Goal: Task Accomplishment & Management: Manage account settings

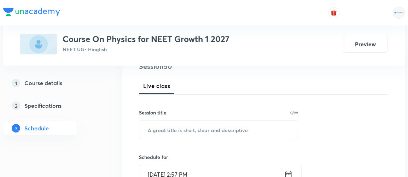
scroll to position [107, 0]
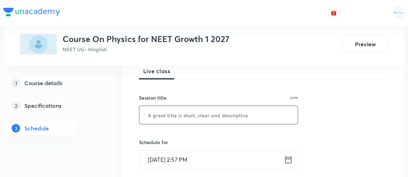
click at [164, 117] on input "text" at bounding box center [218, 115] width 159 height 18
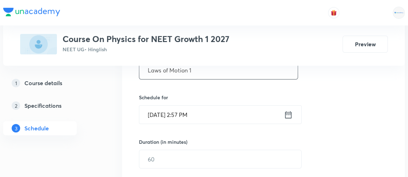
scroll to position [153, 0]
type input "Laws of Motion 1"
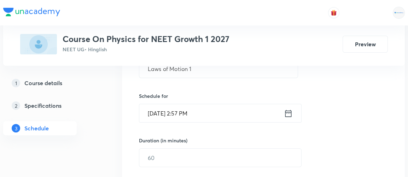
click at [289, 111] on icon at bounding box center [289, 113] width 6 height 7
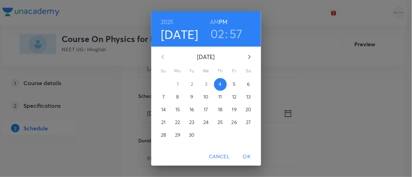
click at [219, 38] on h3 "02" at bounding box center [217, 33] width 14 height 15
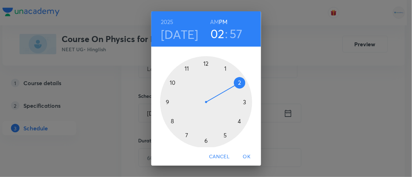
click at [240, 102] on div at bounding box center [206, 102] width 92 height 92
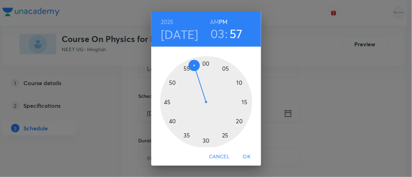
click at [202, 139] on div at bounding box center [206, 102] width 92 height 92
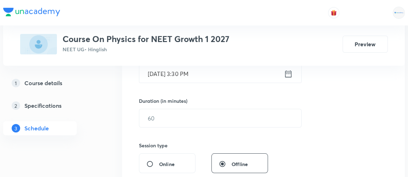
scroll to position [193, 0]
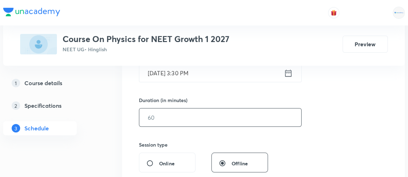
click at [167, 115] on input "text" at bounding box center [220, 118] width 162 height 18
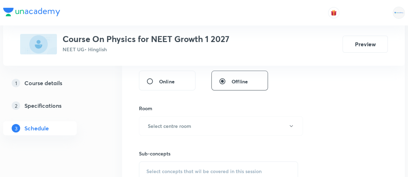
scroll to position [284, 0]
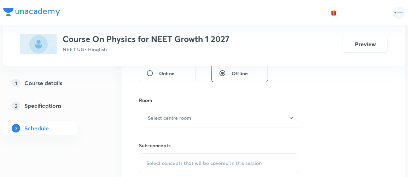
type input "70"
click at [167, 115] on h6 "Select centre room" at bounding box center [170, 117] width 44 height 7
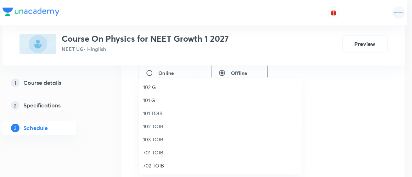
click at [155, 150] on span "701 TOIB" at bounding box center [220, 152] width 155 height 7
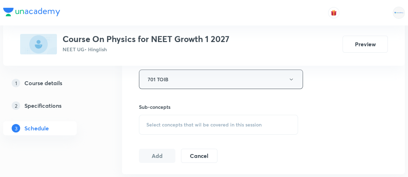
scroll to position [322, 0]
click at [197, 122] on span "Select concepts that wil be covered in this session" at bounding box center [204, 125] width 115 height 6
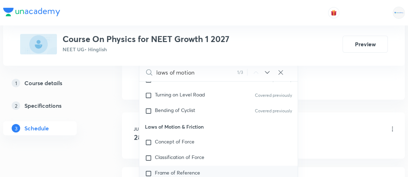
scroll to position [1382, 0]
type input "laws of motion"
click at [149, 139] on input "checkbox" at bounding box center [150, 142] width 10 height 7
checkbox input "true"
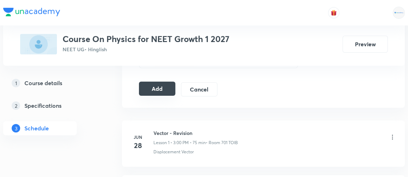
click at [161, 90] on button "Add" at bounding box center [157, 89] width 36 height 14
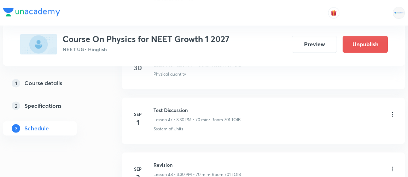
scroll to position [2797, 0]
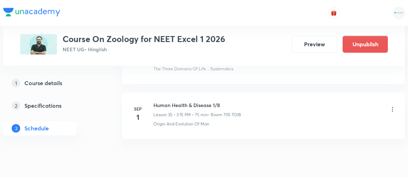
scroll to position [2277, 0]
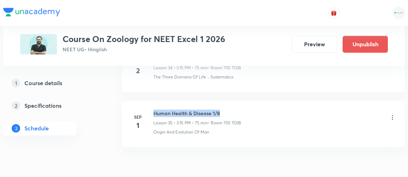
drag, startPoint x: 153, startPoint y: 103, endPoint x: 236, endPoint y: 99, distance: 83.3
click at [236, 110] on h6 "Human Health & Disease 1/8" at bounding box center [198, 113] width 88 height 7
copy h6 "Human Health & Disease 1/8"
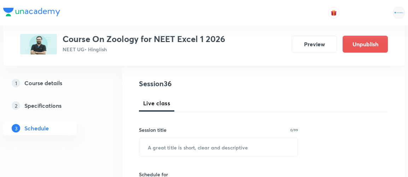
scroll to position [77, 0]
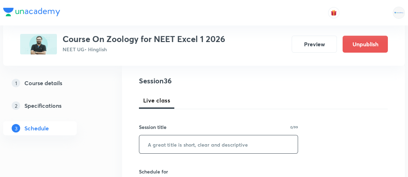
click at [173, 147] on input "text" at bounding box center [218, 145] width 159 height 18
paste input "Human Health & Disease 1/8"
click at [218, 144] on input "Human Health & Disease 1/8" at bounding box center [218, 145] width 159 height 18
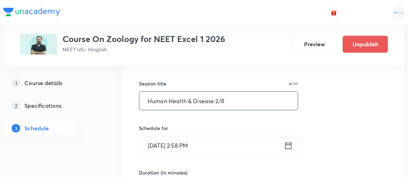
scroll to position [121, 0]
type input "Human Health & Disease 2/8"
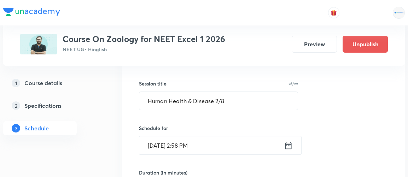
click at [287, 144] on icon at bounding box center [288, 146] width 9 height 10
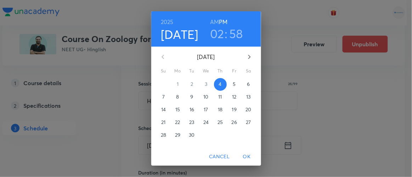
click at [215, 34] on h3 "02" at bounding box center [217, 33] width 14 height 15
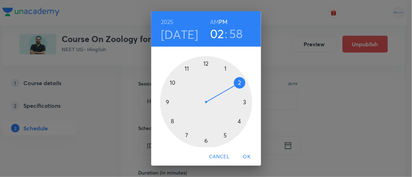
click at [242, 101] on div at bounding box center [206, 102] width 92 height 92
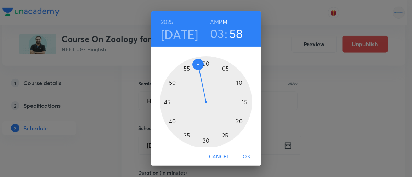
click at [241, 102] on div at bounding box center [206, 102] width 92 height 92
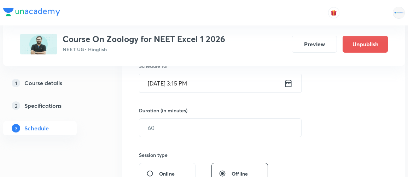
scroll to position [195, 0]
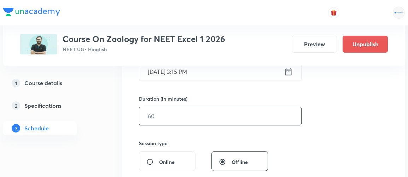
click at [176, 118] on input "text" at bounding box center [220, 116] width 162 height 18
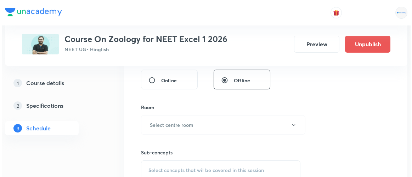
scroll to position [293, 0]
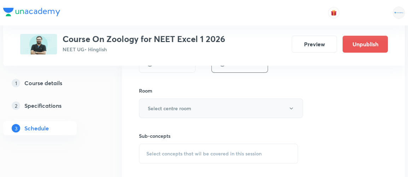
type input "75"
click at [172, 105] on h6 "Select centre room" at bounding box center [170, 108] width 44 height 7
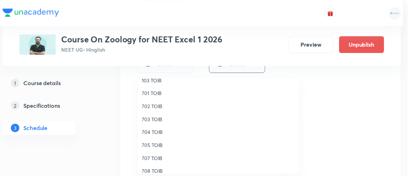
scroll to position [61, 0]
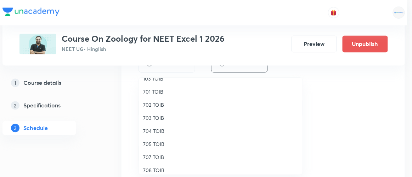
click at [154, 146] on span "705 TOIB" at bounding box center [220, 144] width 155 height 7
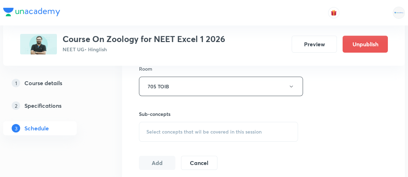
scroll to position [315, 0]
click at [174, 131] on span "Select concepts that wil be covered in this session" at bounding box center [204, 132] width 115 height 6
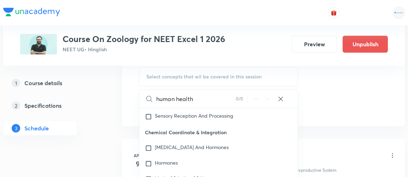
scroll to position [1983, 0]
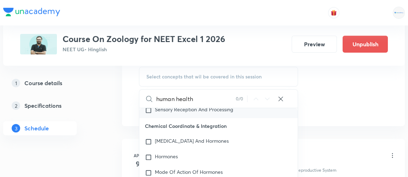
type input "human health"
click at [179, 113] on span "Sensory Reception And Processing" at bounding box center [194, 109] width 78 height 7
checkbox input "true"
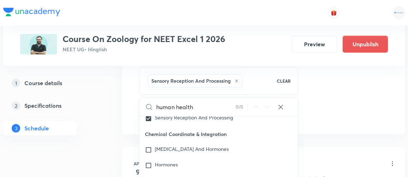
click at [98, 118] on div "1 Course details 2 Specifications 3 Schedule" at bounding box center [51, 110] width 96 height 68
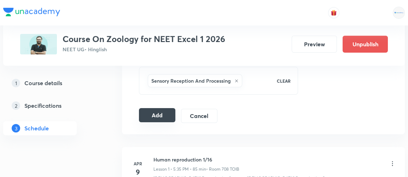
click at [154, 114] on button "Add" at bounding box center [157, 115] width 36 height 14
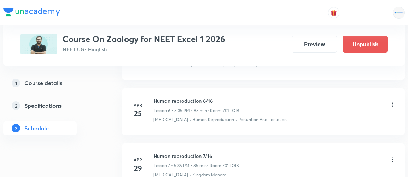
scroll to position [2032, 0]
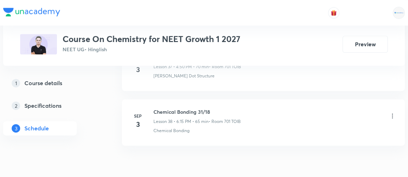
scroll to position [2472, 0]
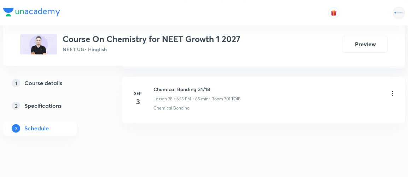
drag, startPoint x: 153, startPoint y: 76, endPoint x: 231, endPoint y: 68, distance: 78.4
click at [231, 77] on li "[DATE] Chemical Bonding 31/18 Lesson 38 • 6:15 PM • 65 min • Room 701 TOIB Chem…" at bounding box center [263, 100] width 283 height 46
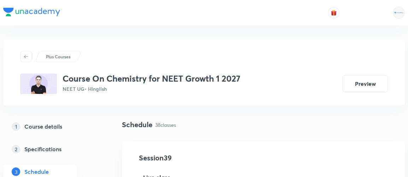
scroll to position [88, 0]
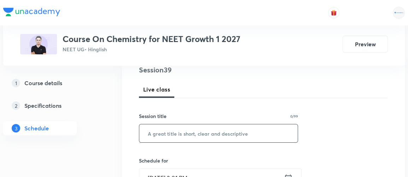
click at [185, 132] on input "text" at bounding box center [218, 134] width 159 height 18
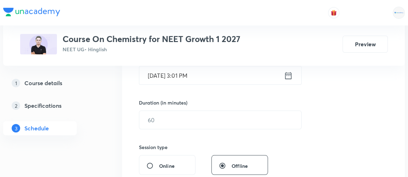
scroll to position [191, 0]
type input "Revision - Periodic Table"
click at [289, 76] on icon at bounding box center [288, 76] width 9 height 10
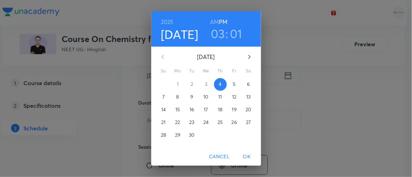
click at [212, 22] on h6 "AM" at bounding box center [214, 22] width 9 height 10
click at [219, 22] on h6 "PM" at bounding box center [223, 22] width 8 height 10
click at [217, 35] on h3 "03" at bounding box center [218, 33] width 14 height 15
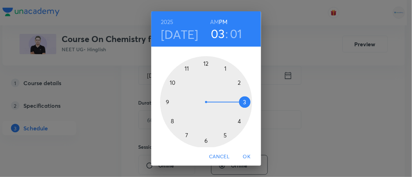
click at [237, 120] on div at bounding box center [206, 102] width 92 height 92
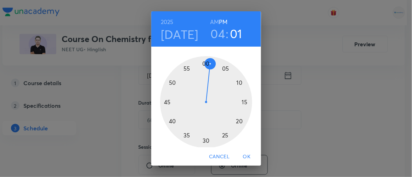
click at [170, 82] on div at bounding box center [206, 102] width 92 height 92
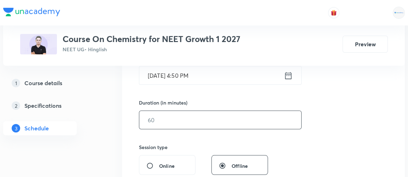
click at [162, 120] on input "text" at bounding box center [220, 120] width 162 height 18
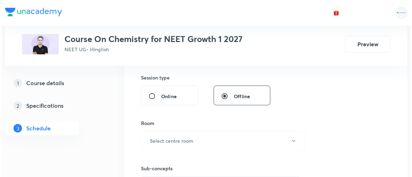
scroll to position [269, 0]
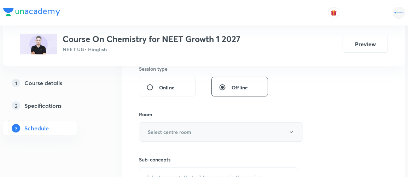
type input "70"
click at [160, 135] on button "Select centre room" at bounding box center [221, 131] width 164 height 19
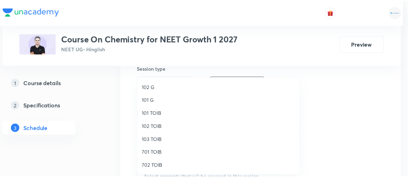
scroll to position [1, 0]
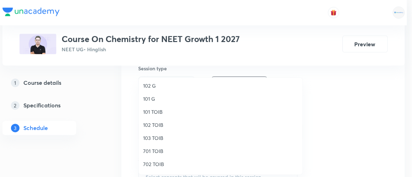
click at [152, 151] on span "701 TOIB" at bounding box center [220, 151] width 155 height 7
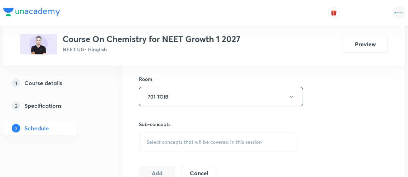
scroll to position [305, 0]
click at [171, 141] on span "Select concepts that wil be covered in this session" at bounding box center [204, 142] width 115 height 6
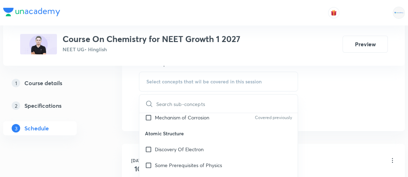
scroll to position [278, 0]
click at [171, 145] on p "Discovery Of Electron" at bounding box center [179, 148] width 49 height 7
checkbox input "true"
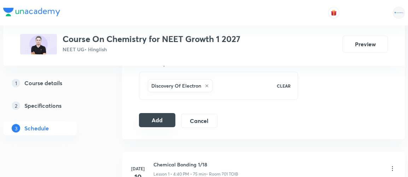
click at [161, 120] on button "Add" at bounding box center [157, 120] width 36 height 14
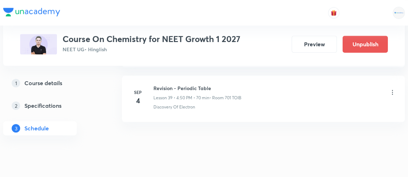
scroll to position [2199, 0]
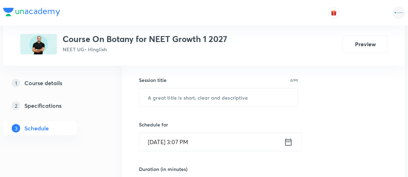
scroll to position [125, 0]
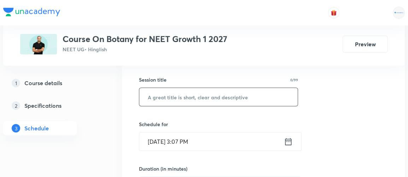
click at [168, 93] on input "text" at bounding box center [218, 97] width 159 height 18
type input "Biological Classification 1"
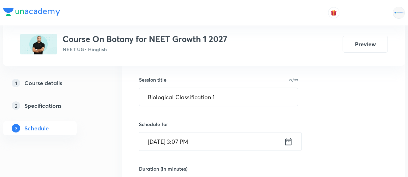
click at [290, 141] on icon at bounding box center [288, 142] width 9 height 10
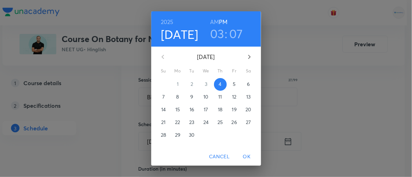
click at [216, 32] on h3 "03" at bounding box center [217, 33] width 14 height 15
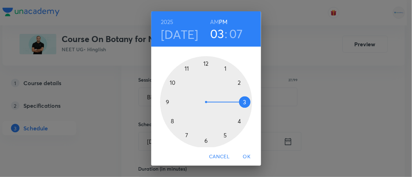
click at [203, 139] on div at bounding box center [206, 102] width 92 height 92
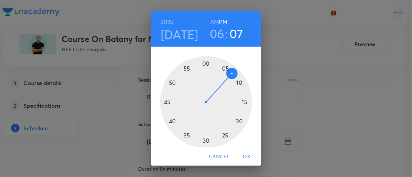
click at [236, 82] on div at bounding box center [206, 102] width 92 height 92
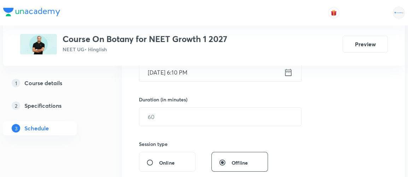
scroll to position [195, 0]
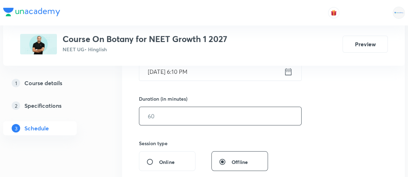
click at [176, 111] on input "text" at bounding box center [220, 116] width 162 height 18
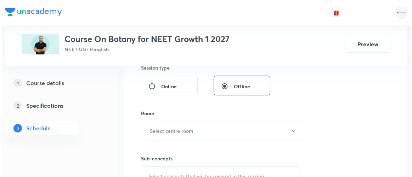
scroll to position [285, 0]
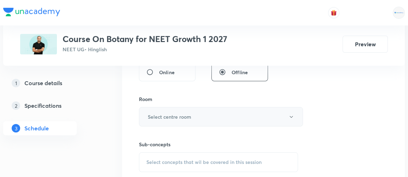
type input "70"
click at [162, 116] on h6 "Select centre room" at bounding box center [170, 116] width 44 height 7
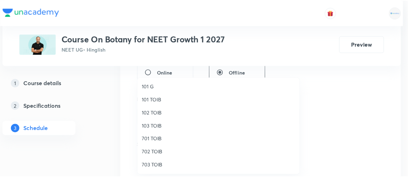
scroll to position [19, 0]
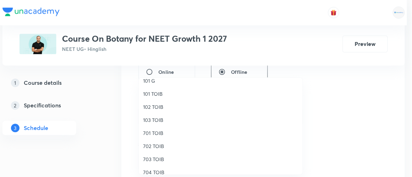
click at [153, 134] on span "701 TOIB" at bounding box center [220, 133] width 155 height 7
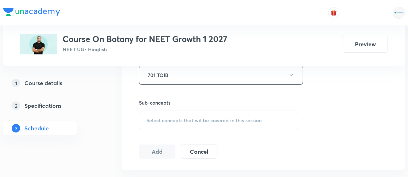
scroll to position [327, 0]
click at [184, 117] on span "Select concepts that wil be covered in this session" at bounding box center [204, 120] width 115 height 6
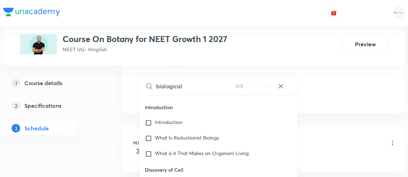
scroll to position [4533, 0]
type input "biological"
click at [149, 150] on input "checkbox" at bounding box center [150, 153] width 10 height 7
checkbox input "true"
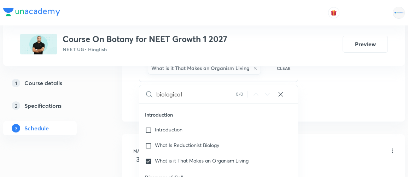
click at [72, 136] on div "1 Course details 2 Specifications 3 Schedule" at bounding box center [51, 110] width 96 height 68
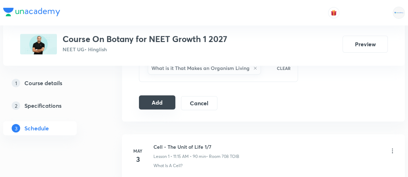
click at [159, 102] on button "Add" at bounding box center [157, 103] width 36 height 14
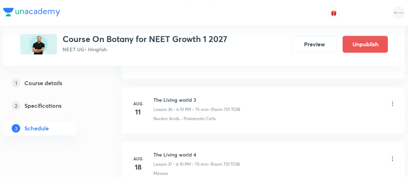
scroll to position [2358, 0]
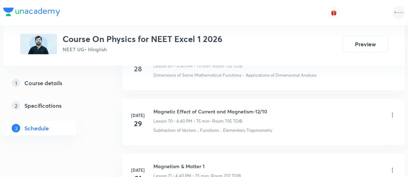
scroll to position [5524, 0]
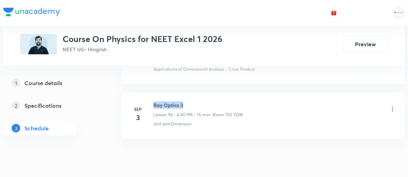
drag, startPoint x: 154, startPoint y: 76, endPoint x: 191, endPoint y: 76, distance: 37.2
click at [191, 102] on h6 "Ray Optics 3" at bounding box center [199, 105] width 90 height 7
copy h6 "Ray Optics 3"
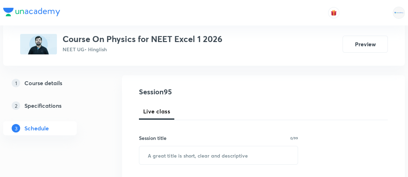
scroll to position [79, 0]
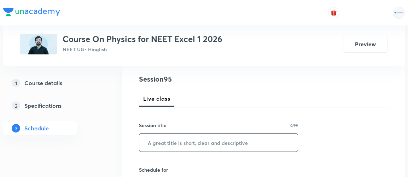
click at [153, 146] on input "text" at bounding box center [218, 143] width 159 height 18
paste input "Ray Optics 3"
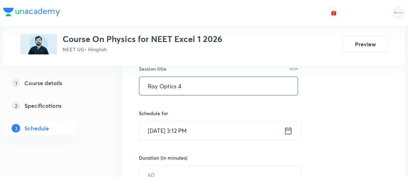
scroll to position [137, 0]
type input "Ray Optics 4"
click at [288, 130] on icon at bounding box center [288, 130] width 9 height 10
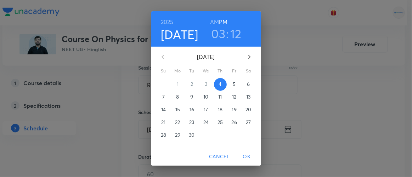
click at [214, 39] on h3 "03" at bounding box center [218, 33] width 14 height 15
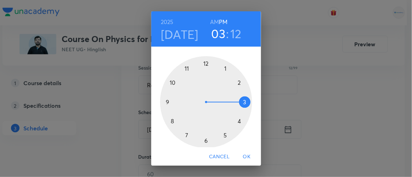
click at [237, 121] on div at bounding box center [206, 102] width 92 height 92
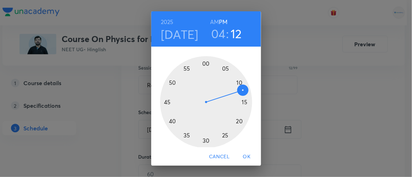
click at [169, 121] on div at bounding box center [206, 102] width 92 height 92
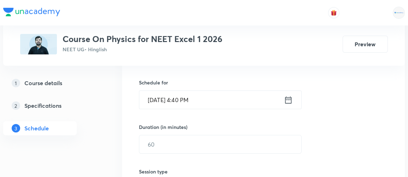
scroll to position [182, 0]
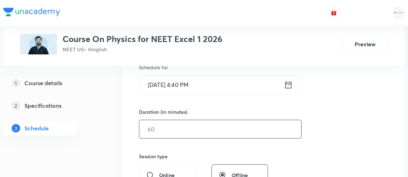
click at [156, 129] on input "text" at bounding box center [220, 129] width 162 height 18
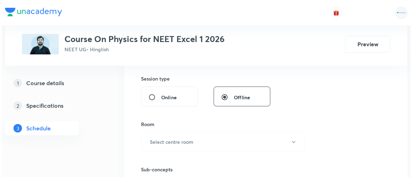
scroll to position [260, 0]
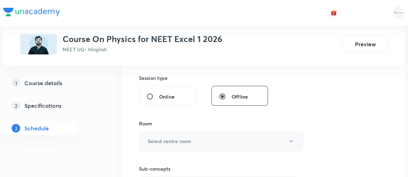
type input "75"
click at [155, 141] on h6 "Select centre room" at bounding box center [170, 141] width 44 height 7
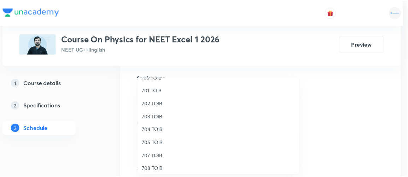
scroll to position [64, 0]
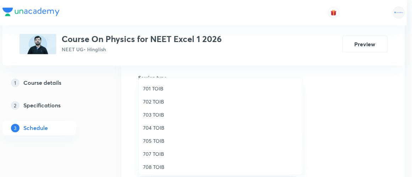
click at [155, 141] on span "705 TOIB" at bounding box center [220, 140] width 155 height 7
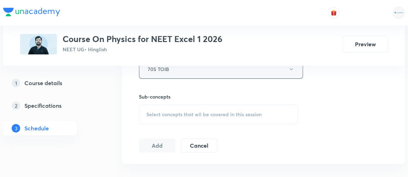
scroll to position [334, 0]
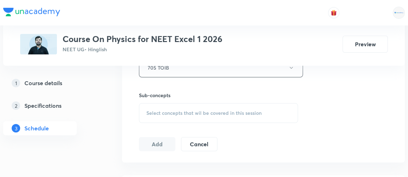
click at [185, 113] on span "Select concepts that wil be covered in this session" at bounding box center [204, 113] width 115 height 6
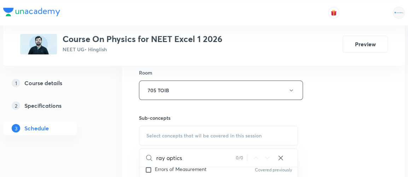
scroll to position [311, 0]
click at [167, 158] on input "ray optics" at bounding box center [196, 158] width 80 height 18
click at [174, 156] on input "optics" at bounding box center [196, 158] width 80 height 18
type input "o"
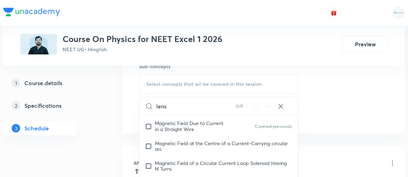
scroll to position [6611, 0]
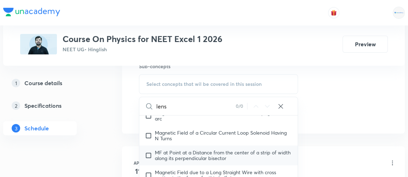
type input "lens"
click at [156, 149] on span "MF at Point at a Distance from the center of a strip of width along its perpend…" at bounding box center [223, 155] width 136 height 12
checkbox input "true"
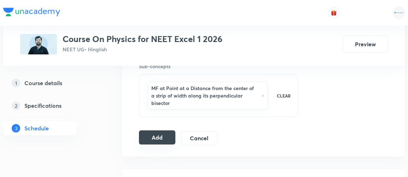
click at [156, 131] on button "Add" at bounding box center [157, 138] width 36 height 14
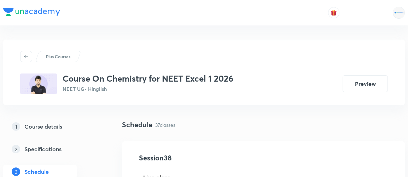
scroll to position [2429, 0]
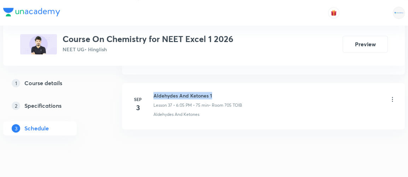
drag, startPoint x: 153, startPoint y: 76, endPoint x: 220, endPoint y: 77, distance: 66.5
click at [220, 92] on h6 "Aldehydes And Ketones 1" at bounding box center [198, 95] width 89 height 7
copy h6 "Aldehydes And Ketones 1"
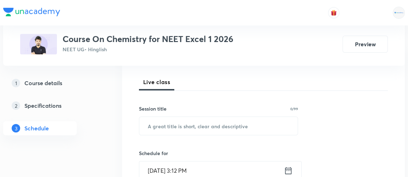
scroll to position [96, 0]
click at [165, 122] on input "text" at bounding box center [218, 125] width 159 height 18
paste input "Aldehydes And Ketones 1"
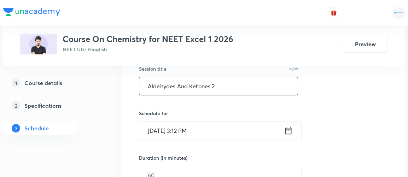
scroll to position [137, 0]
type input "Aldehydes And Ketones 2"
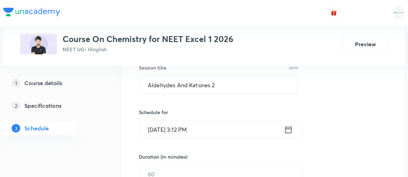
click at [289, 128] on icon at bounding box center [289, 129] width 6 height 7
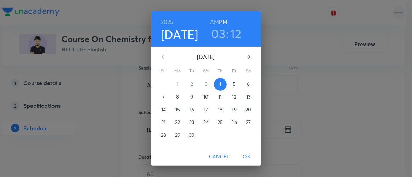
click at [217, 36] on h3 "03" at bounding box center [218, 33] width 14 height 15
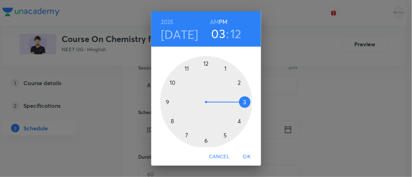
click at [201, 140] on div at bounding box center [206, 102] width 92 height 92
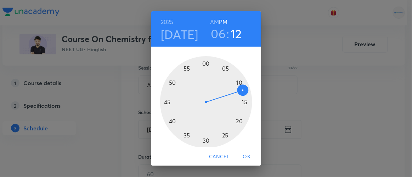
click at [222, 68] on div at bounding box center [206, 102] width 92 height 92
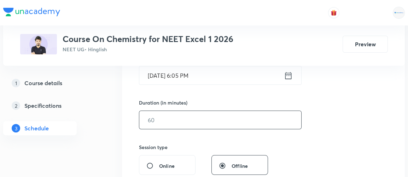
scroll to position [191, 0]
click at [151, 122] on input "text" at bounding box center [220, 119] width 162 height 18
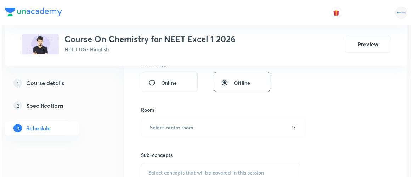
scroll to position [274, 0]
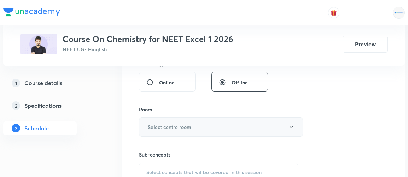
type input "75"
click at [153, 126] on h6 "Select centre room" at bounding box center [170, 127] width 44 height 7
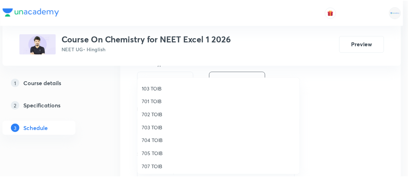
scroll to position [65, 0]
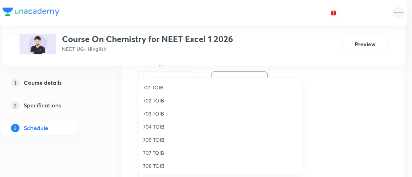
click at [148, 142] on span "705 TOIB" at bounding box center [220, 139] width 155 height 7
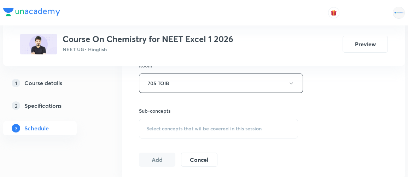
scroll to position [319, 0]
click at [195, 125] on span "Select concepts that wil be covered in this session" at bounding box center [204, 128] width 115 height 6
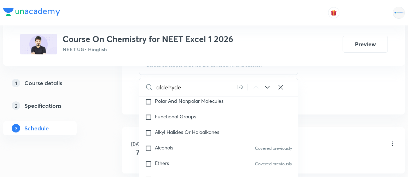
scroll to position [383, 0]
type input "aldehyde"
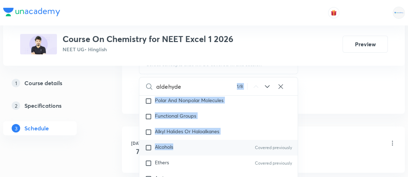
drag, startPoint x: 238, startPoint y: 82, endPoint x: 201, endPoint y: 143, distance: 70.4
click at [201, 143] on div "aldehyde 1 / 8 ​ General Topics & Mole Concept Basic Concepts Mole – Basic Intr…" at bounding box center [218, 148] width 159 height 143
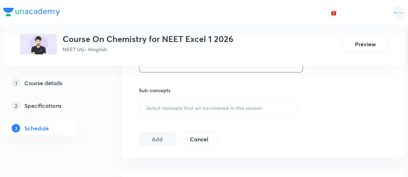
scroll to position [338, 0]
click at [171, 106] on span "Select concepts that wil be covered in this session" at bounding box center [204, 109] width 115 height 6
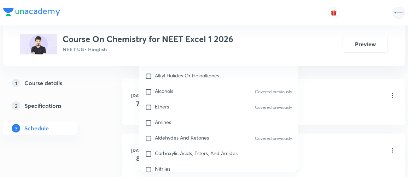
scroll to position [13258, 0]
type input "aldehide"
click at [149, 135] on input "checkbox" at bounding box center [150, 138] width 10 height 7
checkbox input "true"
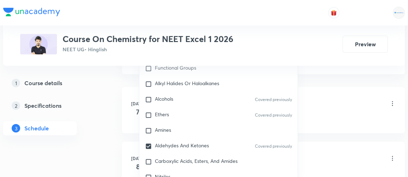
click at [96, 141] on div "1 Course details 2 Specifications 3 Schedule" at bounding box center [51, 110] width 96 height 68
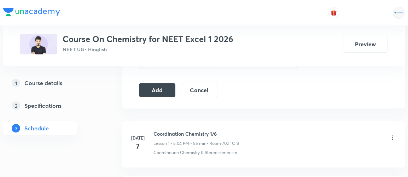
scroll to position [394, 0]
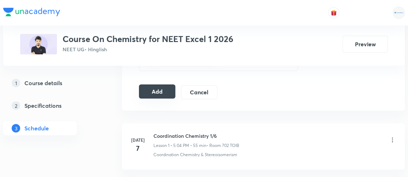
click at [160, 90] on button "Add" at bounding box center [157, 92] width 36 height 14
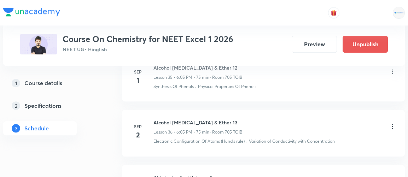
scroll to position [2160, 0]
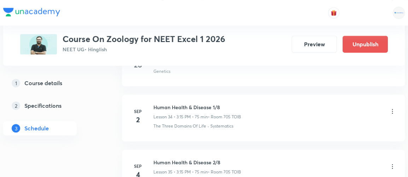
scroll to position [2316, 0]
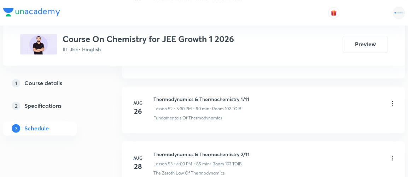
scroll to position [3338, 0]
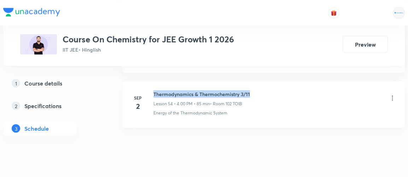
drag, startPoint x: 154, startPoint y: 75, endPoint x: 252, endPoint y: 75, distance: 97.7
click at [252, 90] on div "Thermodynamics & Thermochemistry 3/11 Lesson 54 • 4:00 PM • 85 min • Room 102 T…" at bounding box center [275, 98] width 243 height 17
copy h6 "Thermodynamics & Thermochemistry 3/11"
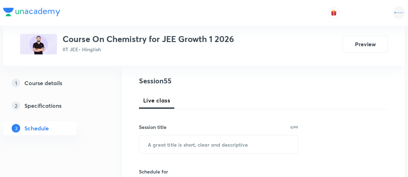
scroll to position [78, 0]
click at [154, 142] on input "text" at bounding box center [218, 144] width 159 height 18
paste input "Thermodynamics & Thermochemistry 3/11"
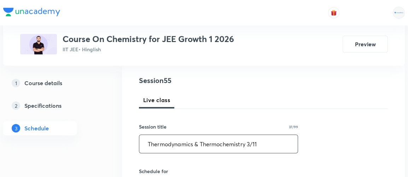
click at [253, 145] on input "Thermodynamics & Thermochemistry 3/11" at bounding box center [218, 144] width 159 height 18
click at [252, 144] on input "Thermodynamics & Thermochemistry 3/11" at bounding box center [218, 144] width 159 height 18
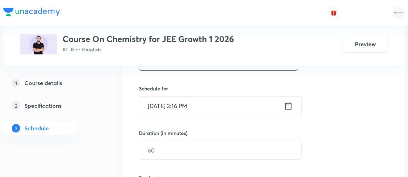
scroll to position [162, 0]
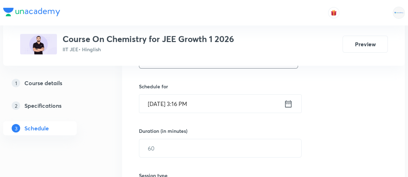
type input "Thermodynamics & Thermochemistry 4/11"
click at [290, 102] on icon at bounding box center [288, 104] width 9 height 10
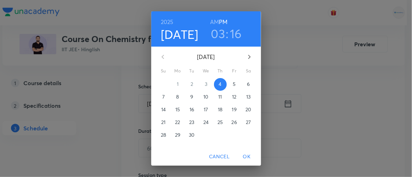
click at [217, 34] on h3 "03" at bounding box center [218, 33] width 14 height 15
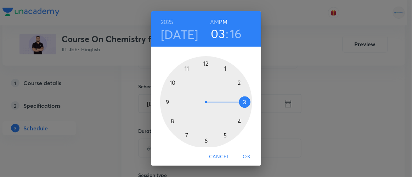
click at [236, 122] on div at bounding box center [206, 102] width 92 height 92
click at [241, 101] on div at bounding box center [206, 102] width 92 height 92
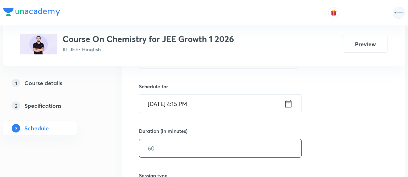
click at [159, 150] on input "text" at bounding box center [220, 148] width 162 height 18
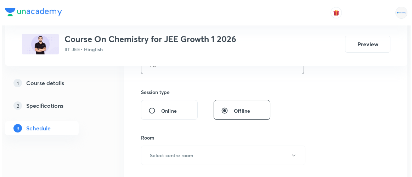
scroll to position [247, 0]
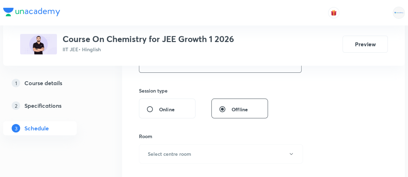
type input "70"
click at [159, 150] on h6 "Select centre room" at bounding box center [170, 153] width 44 height 7
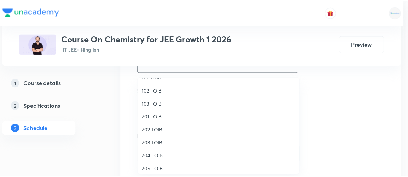
scroll to position [36, 0]
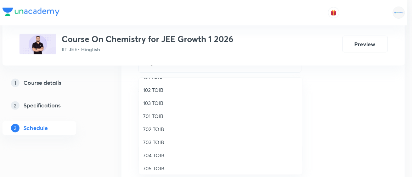
click at [153, 92] on span "102 TOIB" at bounding box center [220, 89] width 155 height 7
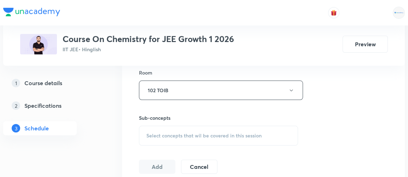
scroll to position [312, 0]
click at [186, 133] on span "Select concepts that wil be covered in this session" at bounding box center [204, 135] width 115 height 6
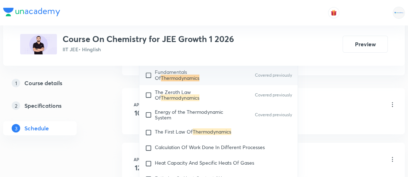
scroll to position [1187, 0]
type input "thermodynamics"
click at [149, 129] on input "checkbox" at bounding box center [150, 132] width 10 height 7
checkbox input "true"
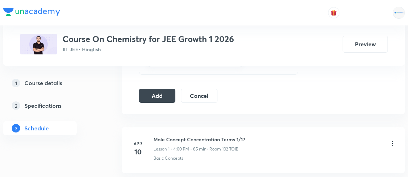
scroll to position [386, 0]
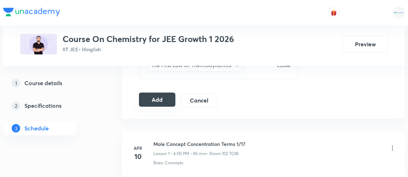
click at [155, 95] on button "Add" at bounding box center [157, 100] width 36 height 14
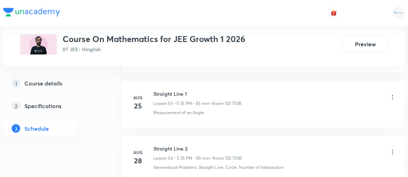
scroll to position [3502, 0]
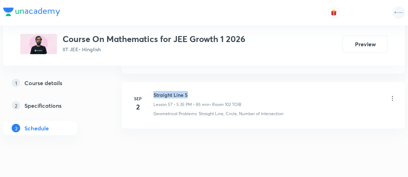
drag, startPoint x: 154, startPoint y: 76, endPoint x: 200, endPoint y: 70, distance: 45.7
click at [200, 82] on li "[DATE] Straight Line 5 Lesson 57 • 5:35 PM • 85 min • Room 102 TOIB Geometrical…" at bounding box center [263, 105] width 283 height 46
copy h6 "Straight Line 5"
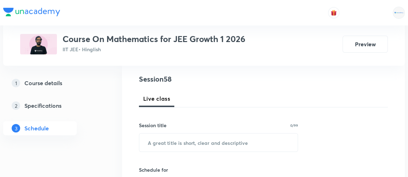
scroll to position [81, 0]
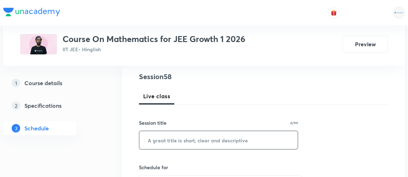
click at [157, 140] on input "text" at bounding box center [218, 140] width 159 height 18
paste input "Straight Line 5"
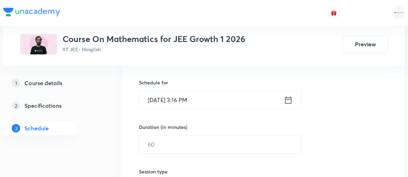
scroll to position [168, 0]
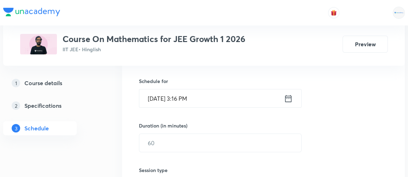
type input "Straight Line 6"
click at [290, 98] on icon at bounding box center [288, 99] width 9 height 10
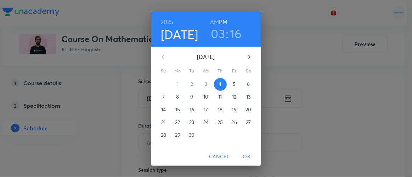
click at [219, 36] on h3 "03" at bounding box center [218, 33] width 14 height 15
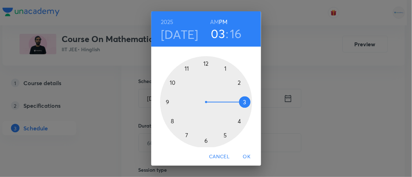
click at [223, 134] on div at bounding box center [206, 102] width 92 height 92
click at [184, 134] on div at bounding box center [206, 102] width 92 height 92
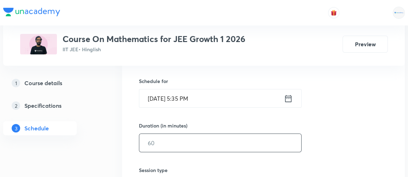
click at [166, 142] on input "text" at bounding box center [220, 143] width 162 height 18
type input "85"
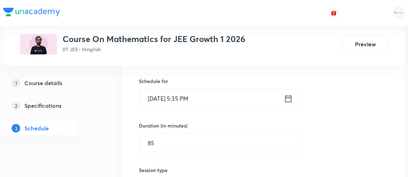
click at [343, 125] on div "Session 58 Live class Session title 15/99 Straight Line 6 ​ Schedule for Sep 4,…" at bounding box center [263, 151] width 249 height 332
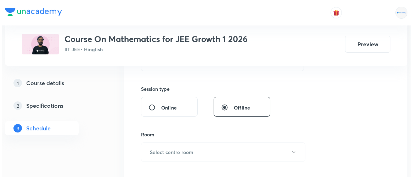
scroll to position [250, 0]
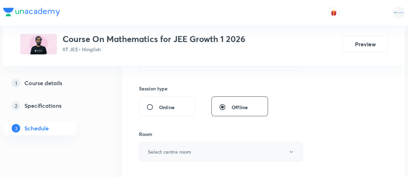
click at [181, 149] on h6 "Select centre room" at bounding box center [170, 151] width 44 height 7
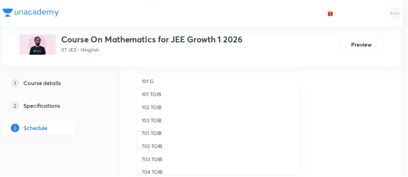
scroll to position [18, 0]
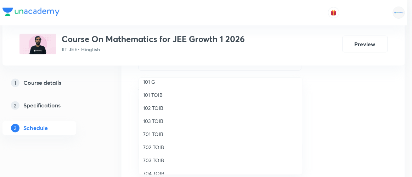
click at [154, 109] on span "102 TOIB" at bounding box center [220, 107] width 155 height 7
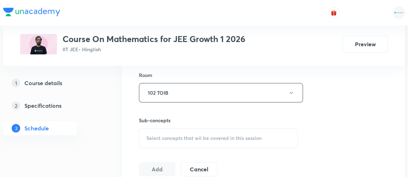
scroll to position [310, 0]
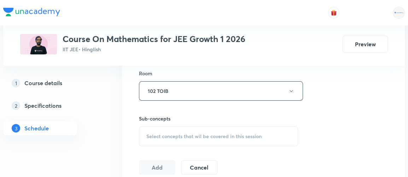
click at [215, 136] on span "Select concepts that wil be covered in this session" at bounding box center [204, 137] width 115 height 6
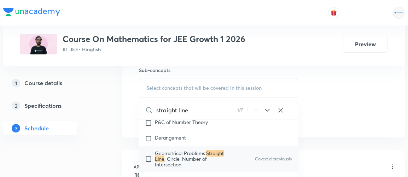
scroll to position [1569, 0]
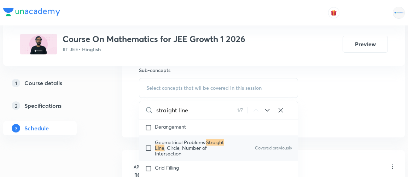
type input "straight line"
click at [269, 110] on icon at bounding box center [267, 110] width 8 height 8
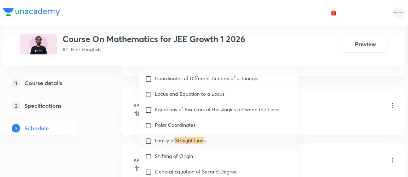
scroll to position [421, 0]
click at [150, 144] on input "checkbox" at bounding box center [150, 140] width 10 height 7
checkbox input "true"
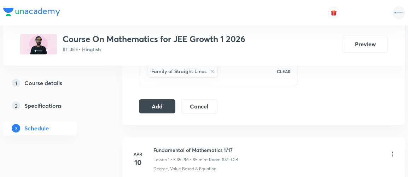
scroll to position [379, 0]
click at [159, 104] on button "Add" at bounding box center [157, 106] width 36 height 14
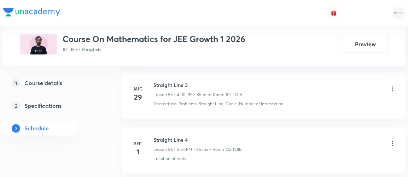
scroll to position [3178, 0]
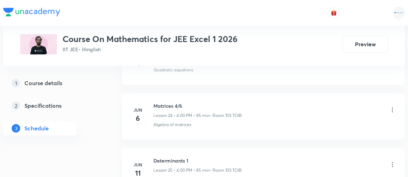
scroll to position [3782, 0]
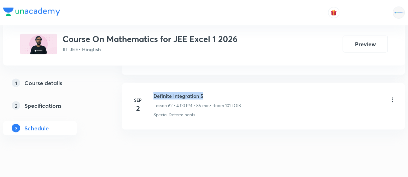
drag, startPoint x: 153, startPoint y: 77, endPoint x: 207, endPoint y: 77, distance: 54.2
click at [207, 92] on div "Sep 2 Definite Integration 5 Lesson 62 • 4:00 PM • 85 min • Room 101 TOIB Speci…" at bounding box center [263, 105] width 265 height 26
copy h6 "Definite Integration 5"
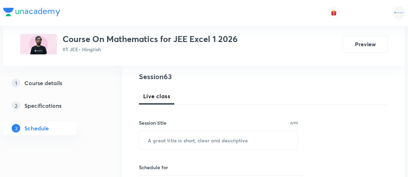
scroll to position [82, 0]
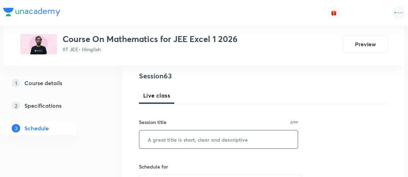
click at [217, 136] on input "text" at bounding box center [218, 140] width 159 height 18
paste input "Definite Integration 5"
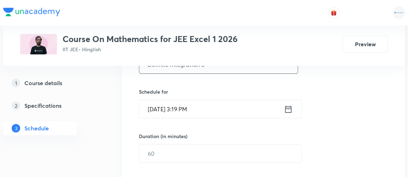
scroll to position [159, 0]
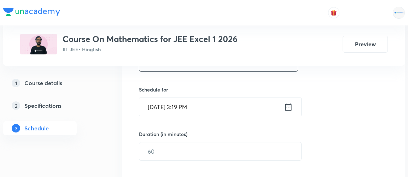
type input "Definite Integration 6"
click at [287, 104] on icon at bounding box center [288, 107] width 9 height 10
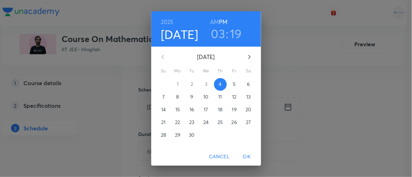
click at [215, 33] on h3 "03" at bounding box center [218, 33] width 14 height 15
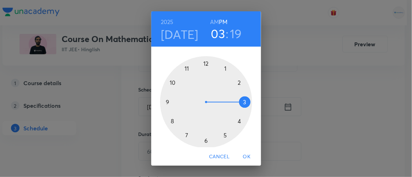
click at [237, 122] on div at bounding box center [206, 102] width 92 height 92
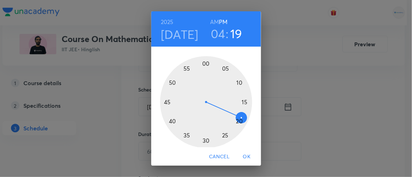
click at [203, 64] on div at bounding box center [206, 102] width 92 height 92
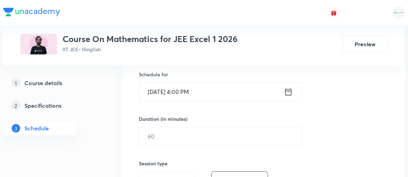
scroll to position [175, 0]
click at [167, 130] on input "text" at bounding box center [220, 136] width 162 height 18
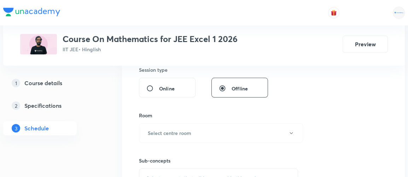
scroll to position [269, 0]
type input "85"
click at [165, 130] on h6 "Select centre room" at bounding box center [170, 132] width 44 height 7
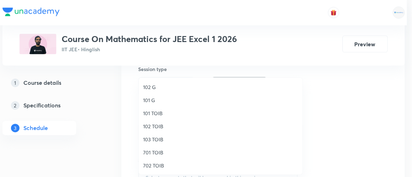
click at [154, 126] on span "102 TOIB" at bounding box center [220, 126] width 155 height 7
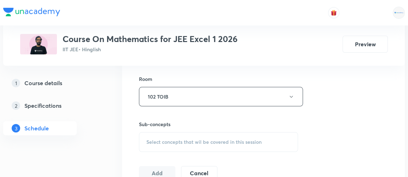
scroll to position [307, 0]
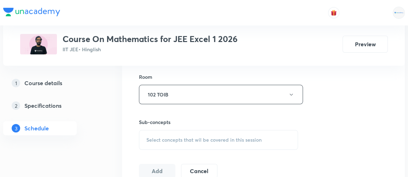
click at [218, 140] on span "Select concepts that wil be covered in this session" at bounding box center [204, 140] width 115 height 6
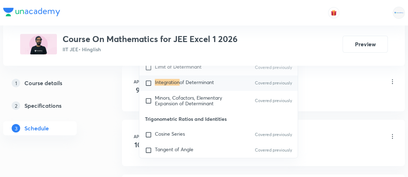
scroll to position [2938, 0]
type input "integration"
click at [154, 97] on input "checkbox" at bounding box center [150, 101] width 10 height 11
checkbox input "true"
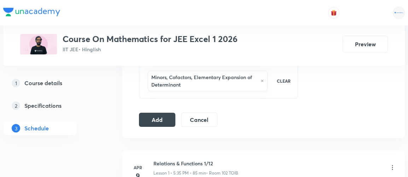
scroll to position [372, 0]
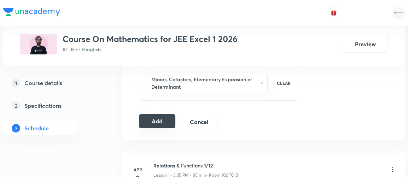
click at [161, 118] on button "Add" at bounding box center [157, 121] width 36 height 14
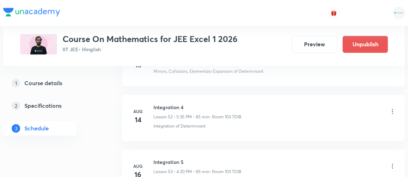
scroll to position [3513, 0]
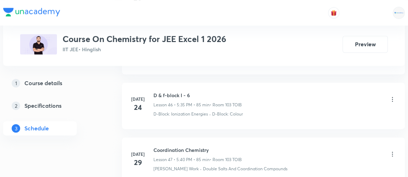
scroll to position [3674, 0]
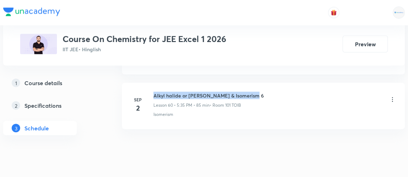
drag, startPoint x: 154, startPoint y: 77, endPoint x: 254, endPoint y: 73, distance: 100.6
click at [254, 92] on div "Alkyl halide or Aryl halide & Isomerism 6 Lesson 60 • 5:35 PM • 85 min • Room 1…" at bounding box center [275, 100] width 243 height 17
copy h6 "Alkyl halide or [PERSON_NAME] & Isomerism 6"
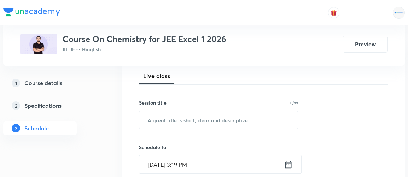
scroll to position [121, 0]
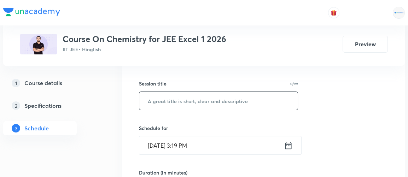
click at [173, 101] on input "text" at bounding box center [218, 101] width 159 height 18
paste input "Alkyl halide or [PERSON_NAME] & Isomerism 6"
click at [173, 101] on input "Alkyl halide or [PERSON_NAME] & Isomerism 6" at bounding box center [218, 101] width 159 height 18
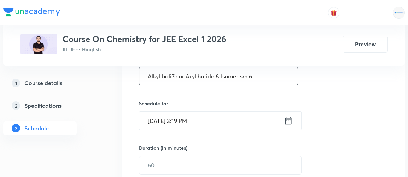
scroll to position [146, 0]
type input "Alkyl hali7e or Aryl halide & Isomerism 6"
click at [290, 117] on icon at bounding box center [288, 120] width 9 height 10
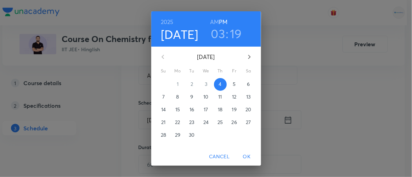
click at [214, 33] on h3 "03" at bounding box center [218, 33] width 14 height 15
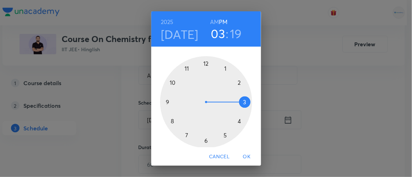
click at [222, 135] on div at bounding box center [206, 102] width 92 height 92
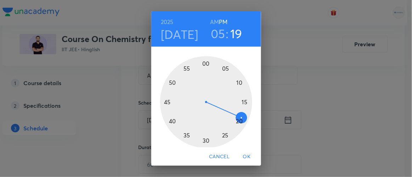
click at [184, 135] on div at bounding box center [206, 102] width 92 height 92
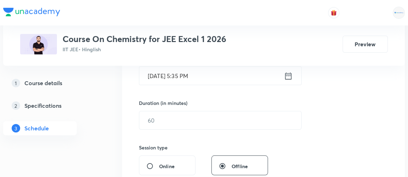
scroll to position [191, 0]
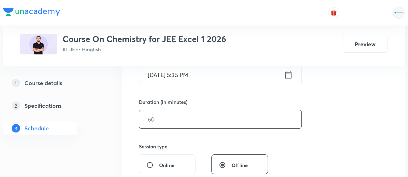
click at [158, 120] on input "text" at bounding box center [220, 119] width 162 height 18
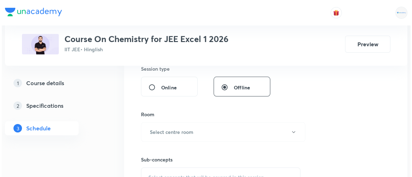
scroll to position [270, 0]
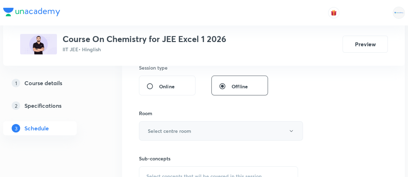
type input "85"
click at [157, 130] on h6 "Select centre room" at bounding box center [170, 130] width 44 height 7
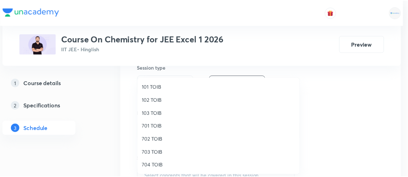
scroll to position [27, 0]
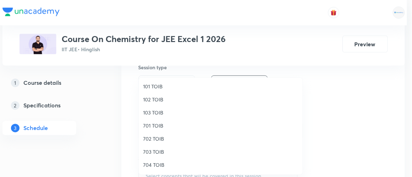
click at [153, 99] on span "102 TOIB" at bounding box center [220, 99] width 155 height 7
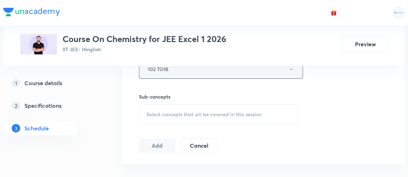
scroll to position [333, 0]
click at [196, 117] on div "Select concepts that wil be covered in this session" at bounding box center [218, 114] width 159 height 20
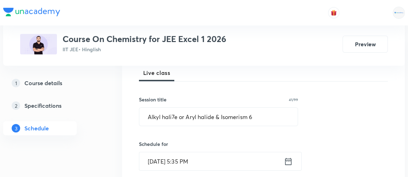
scroll to position [104, 0]
click at [174, 115] on input "Alkyl hali7e or Aryl halide & Isomerism 6" at bounding box center [218, 117] width 159 height 18
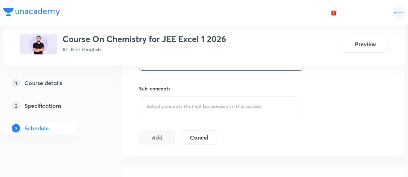
scroll to position [341, 0]
type input "Alkyl halide or Aryl halide & Isomerism 6"
click at [187, 104] on span "Select concepts that wil be covered in this session" at bounding box center [204, 106] width 115 height 6
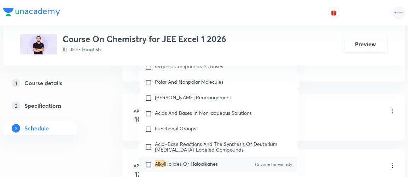
scroll to position [416, 0]
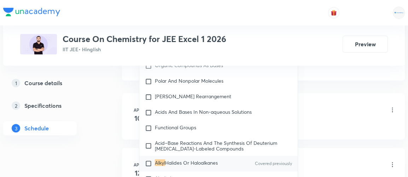
type input "alkyl"
click at [149, 160] on input "checkbox" at bounding box center [150, 163] width 10 height 7
checkbox input "true"
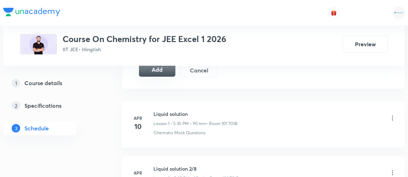
click at [156, 70] on button "Add" at bounding box center [157, 70] width 36 height 14
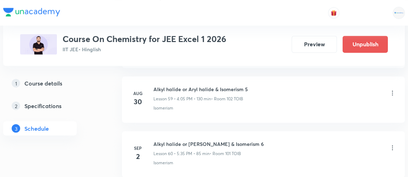
scroll to position [3405, 0]
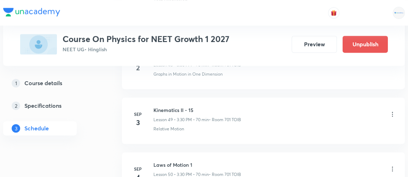
scroll to position [3048, 0]
drag, startPoint x: 153, startPoint y: 96, endPoint x: 205, endPoint y: 98, distance: 51.4
click at [205, 107] on h6 "Kinematics II - 15" at bounding box center [198, 110] width 88 height 7
copy h6 "Kinematics II - 15"
click at [393, 167] on icon at bounding box center [393, 169] width 1 height 5
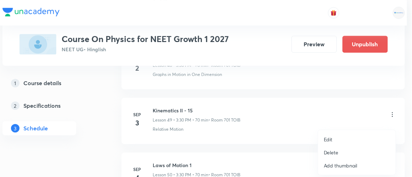
click at [330, 138] on p "Edit" at bounding box center [328, 139] width 9 height 7
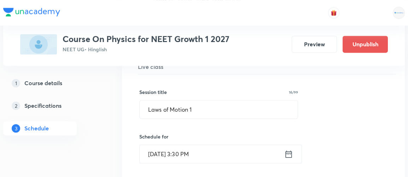
scroll to position [2802, 0]
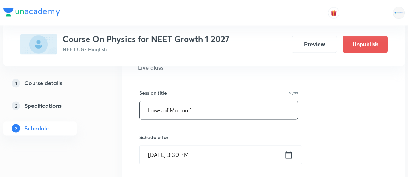
drag, startPoint x: 206, startPoint y: 94, endPoint x: 122, endPoint y: 100, distance: 84.1
paste input "Kinematics II - 15"
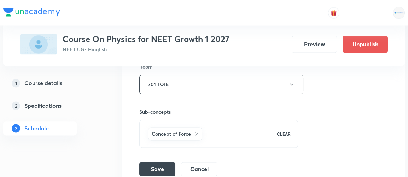
scroll to position [3010, 0]
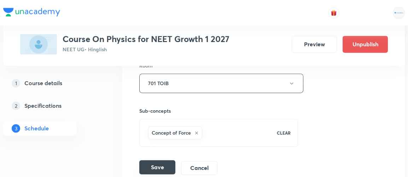
type input "Kinematics II - 16"
click at [155, 160] on button "Save" at bounding box center [157, 167] width 36 height 14
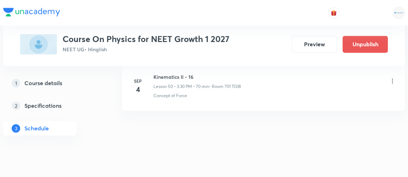
scroll to position [2797, 0]
